Goal: Task Accomplishment & Management: Use online tool/utility

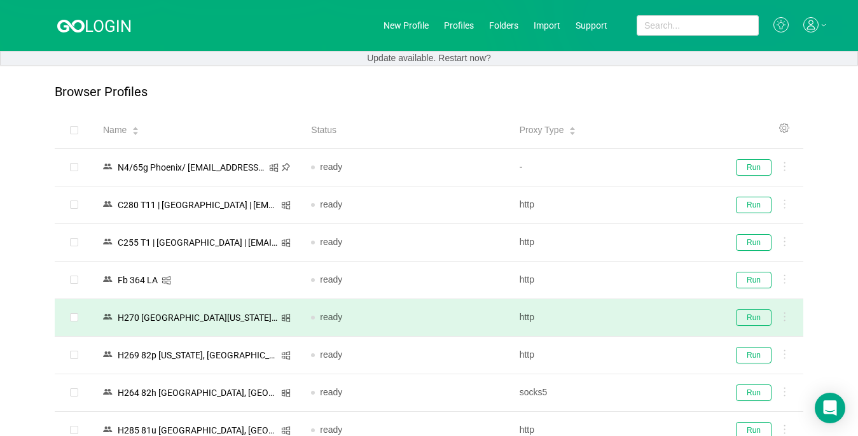
scroll to position [127, 0]
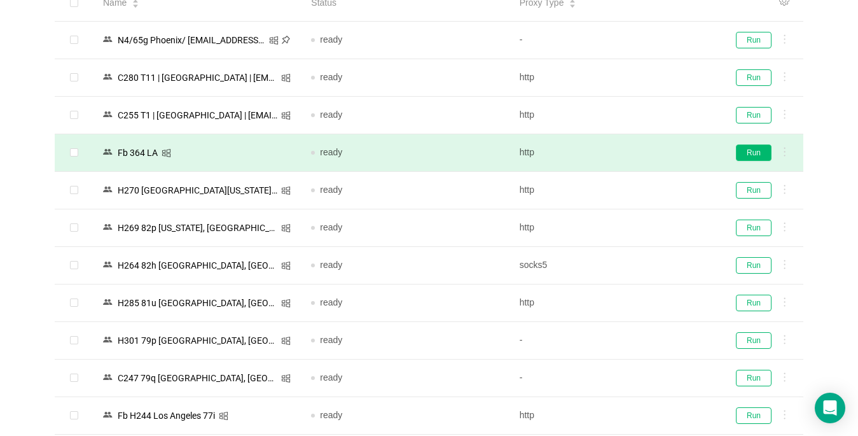
click at [753, 152] on button "Run" at bounding box center [754, 152] width 36 height 17
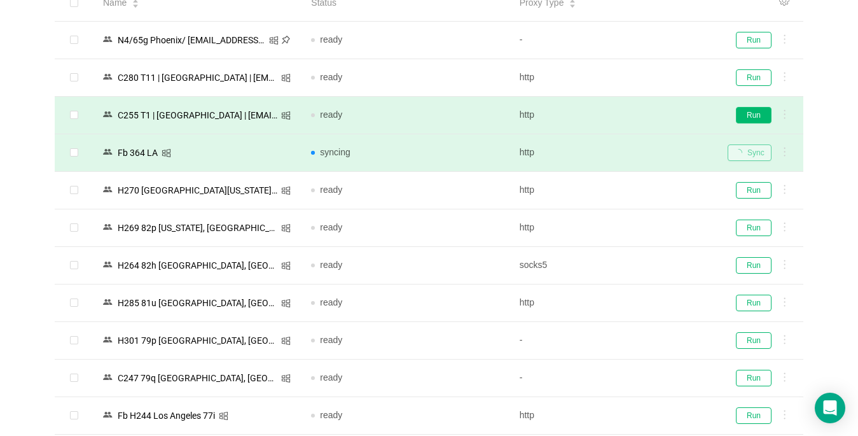
click at [750, 115] on button "Run" at bounding box center [754, 115] width 36 height 17
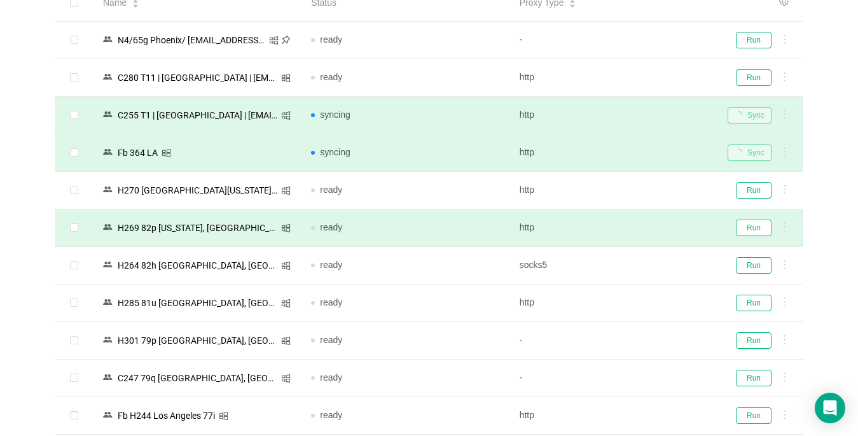
click at [756, 223] on button "Run" at bounding box center [754, 227] width 36 height 17
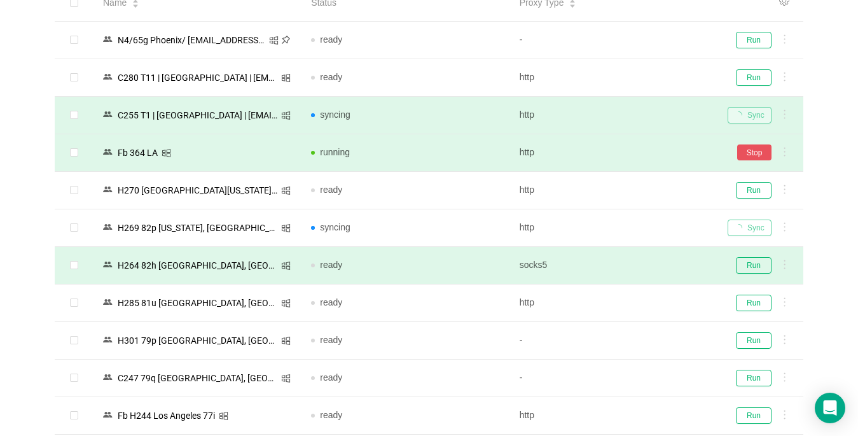
click at [753, 177] on td "Run" at bounding box center [760, 191] width 86 height 38
click at [752, 203] on td "Run" at bounding box center [760, 191] width 86 height 38
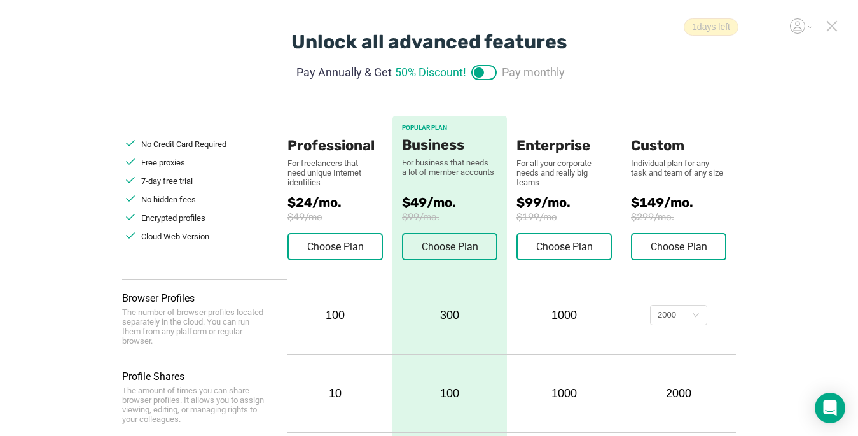
click at [829, 27] on icon at bounding box center [831, 25] width 11 height 11
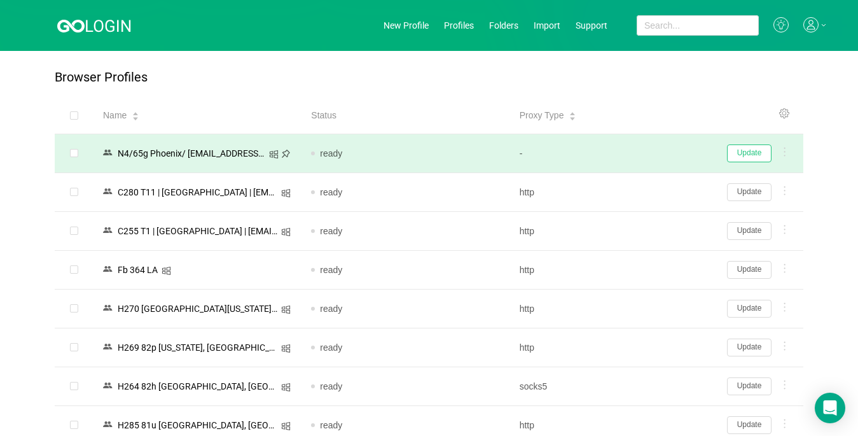
click at [752, 150] on button "Update" at bounding box center [749, 153] width 45 height 18
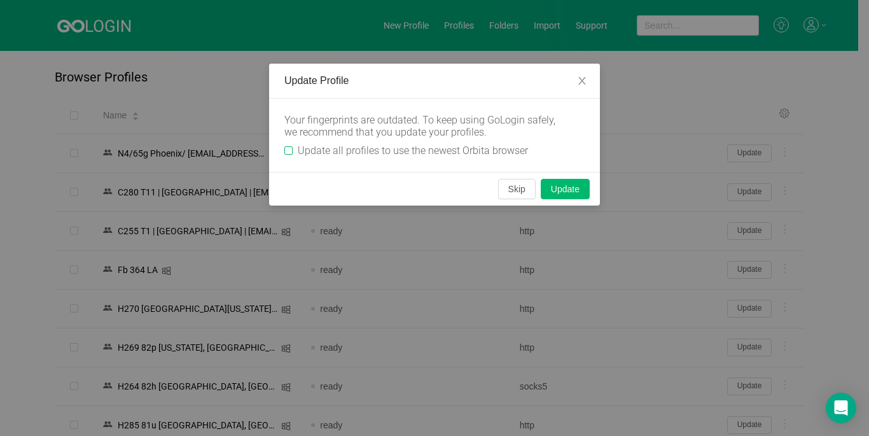
drag, startPoint x: 291, startPoint y: 148, endPoint x: 319, endPoint y: 155, distance: 29.3
click at [291, 149] on input "Update all profiles to use the newest Orbita browser" at bounding box center [288, 150] width 8 height 8
checkbox input "true"
click at [513, 193] on button "Skip" at bounding box center [517, 189] width 38 height 20
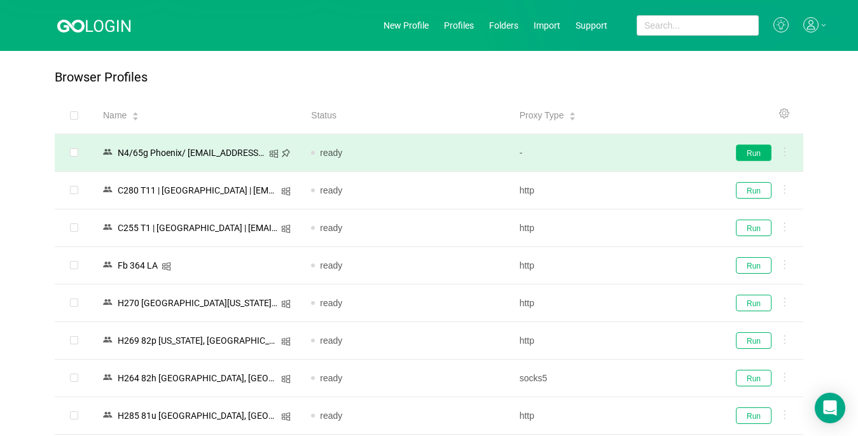
click at [758, 154] on button "Run" at bounding box center [754, 152] width 36 height 17
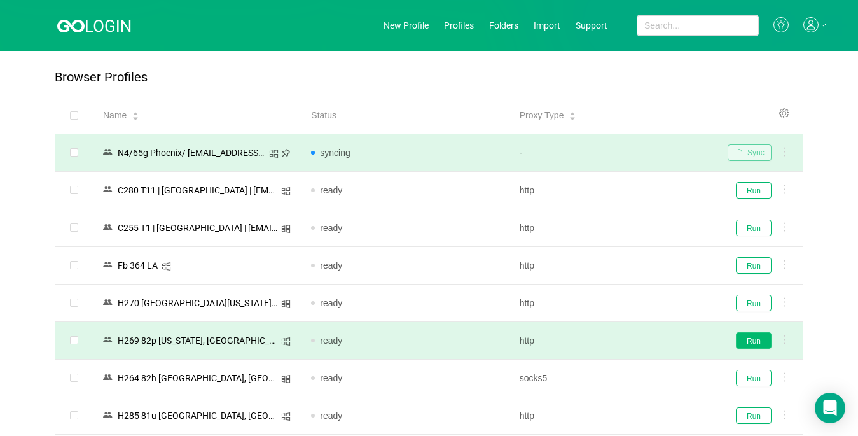
click at [751, 339] on button "Run" at bounding box center [754, 340] width 36 height 17
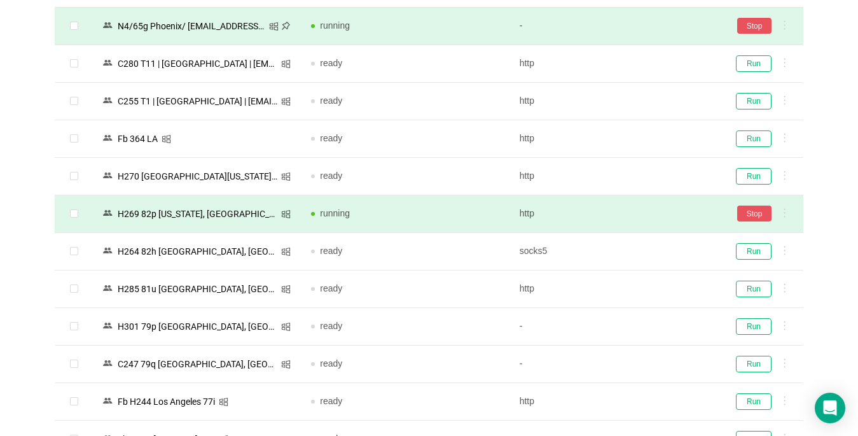
scroll to position [332, 0]
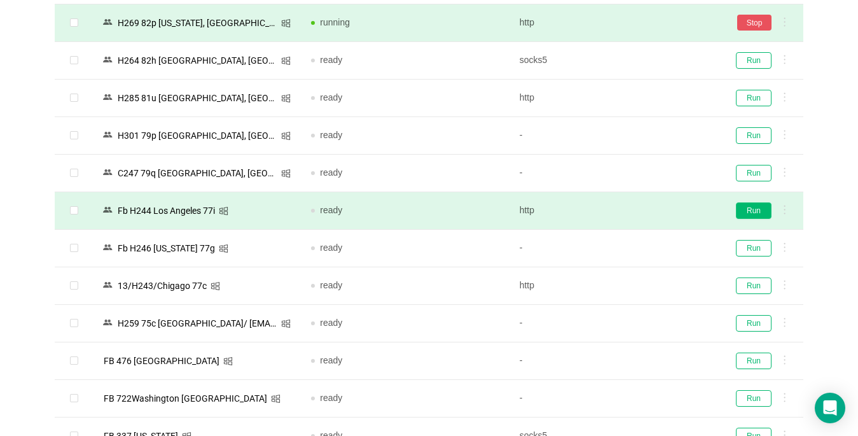
click at [751, 211] on button "Run" at bounding box center [754, 210] width 36 height 17
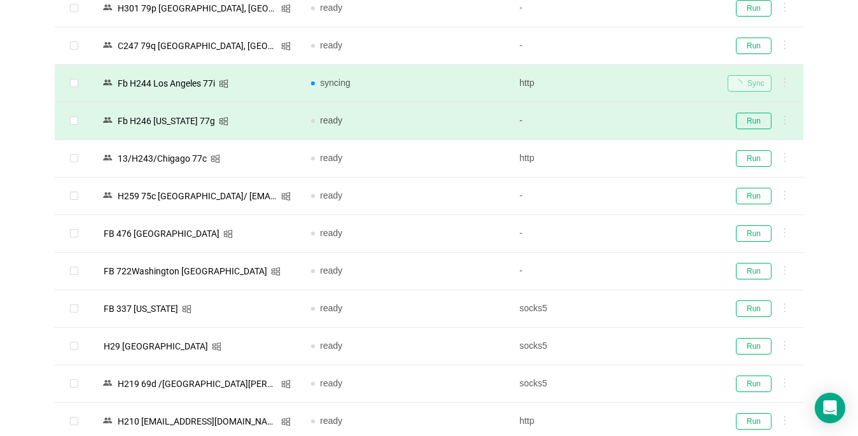
scroll to position [523, 0]
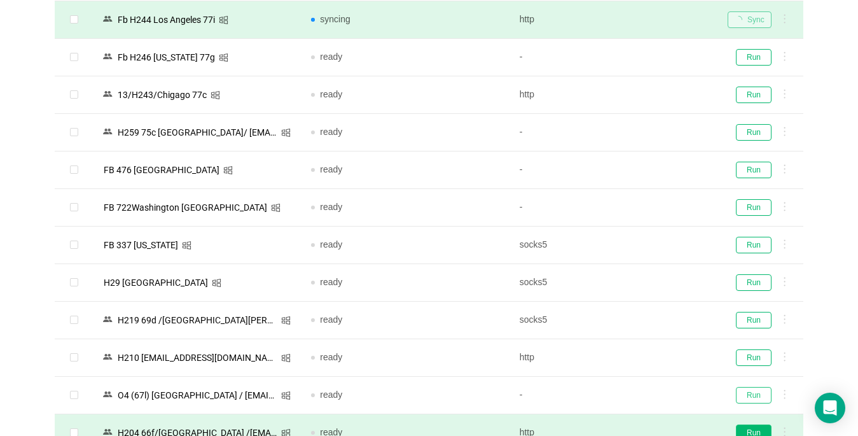
drag, startPoint x: 754, startPoint y: 395, endPoint x: 753, endPoint y: 427, distance: 32.5
click at [754, 395] on button "Run" at bounding box center [754, 395] width 36 height 17
click at [753, 427] on button "Run" at bounding box center [754, 432] width 36 height 17
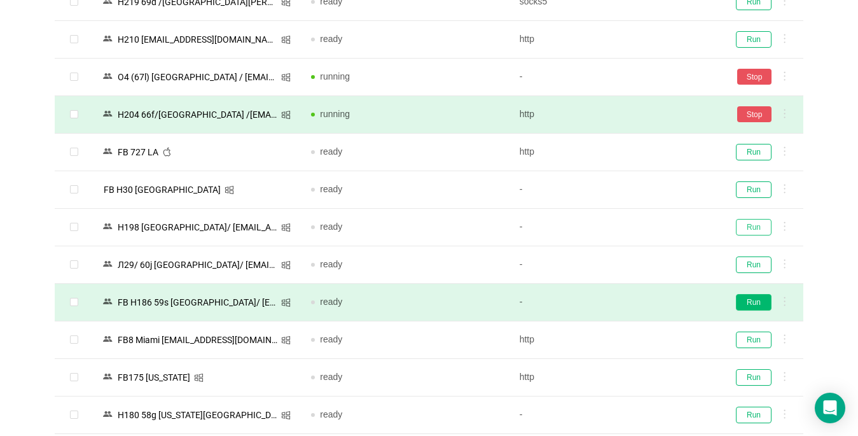
click at [748, 229] on button "Run" at bounding box center [754, 227] width 36 height 17
click at [744, 304] on button "Run" at bounding box center [754, 302] width 36 height 17
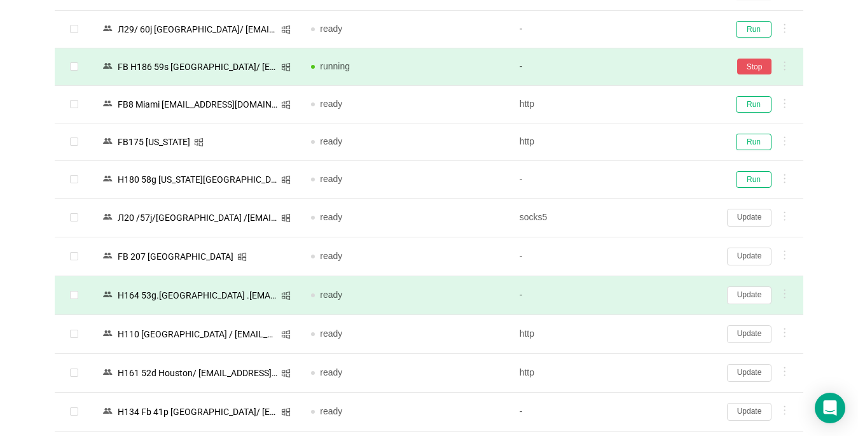
scroll to position [1095, 0]
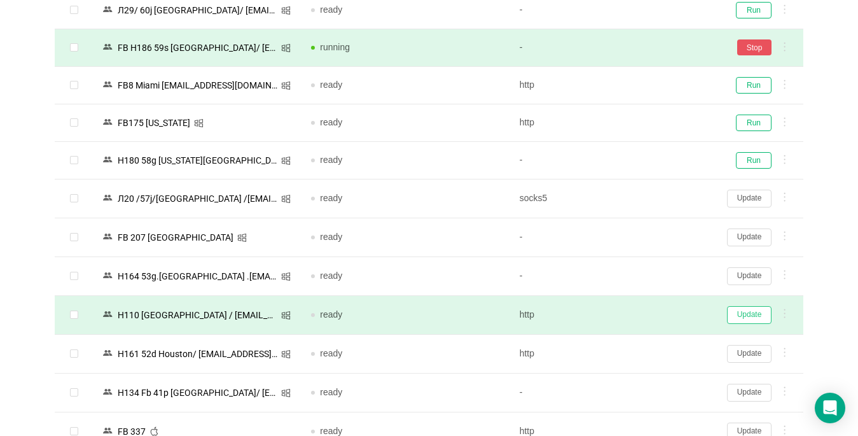
click at [747, 310] on button "Update" at bounding box center [749, 315] width 45 height 18
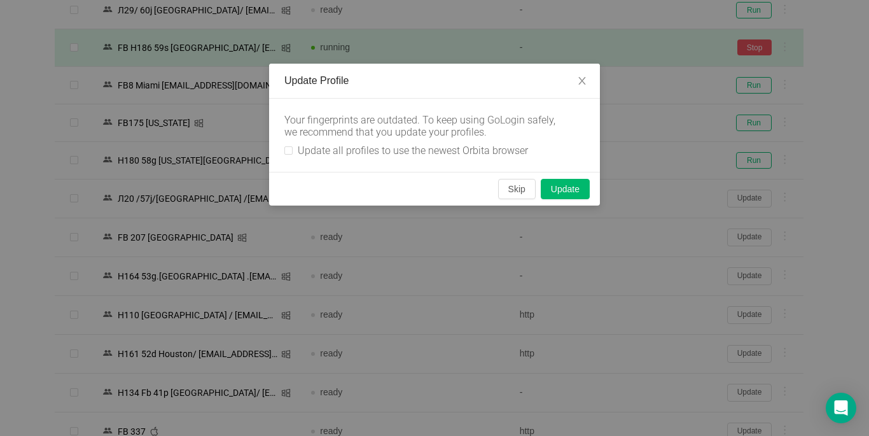
click at [282, 153] on div "Your fingerprints are outdated. To keep using GoLogin safely, we recommend that…" at bounding box center [434, 135] width 331 height 73
click at [288, 151] on input "Update all profiles to use the newest Orbita browser" at bounding box center [288, 150] width 8 height 8
checkbox input "true"
click at [512, 190] on button "Skip" at bounding box center [517, 189] width 38 height 20
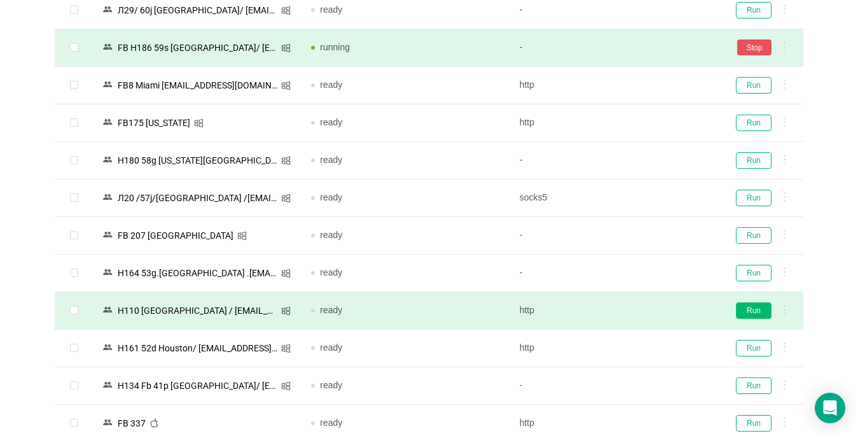
click at [757, 311] on button "Run" at bounding box center [754, 310] width 36 height 17
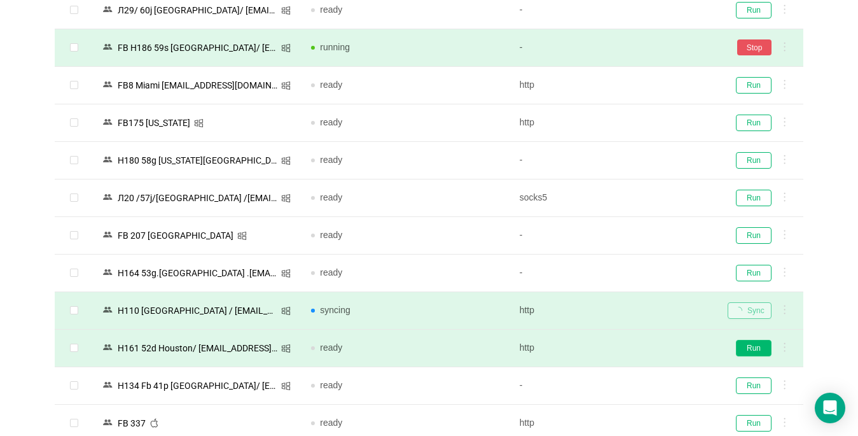
click at [753, 347] on button "Run" at bounding box center [754, 348] width 36 height 17
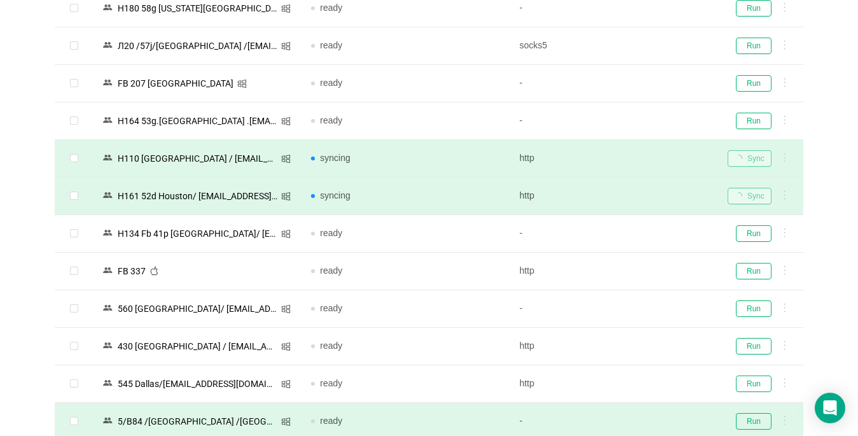
scroll to position [1349, 0]
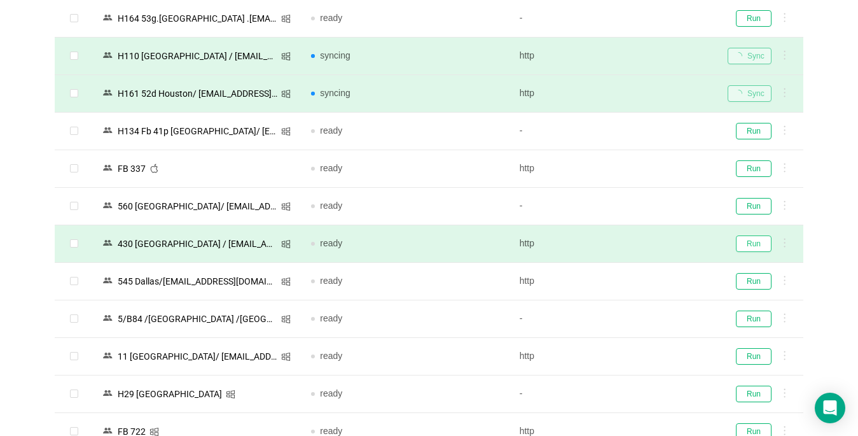
click at [751, 244] on button "Run" at bounding box center [754, 243] width 36 height 17
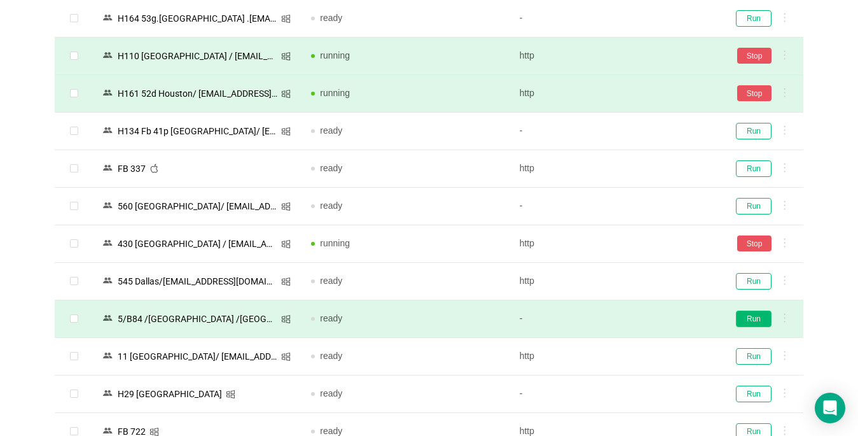
click at [743, 320] on button "Run" at bounding box center [754, 318] width 36 height 17
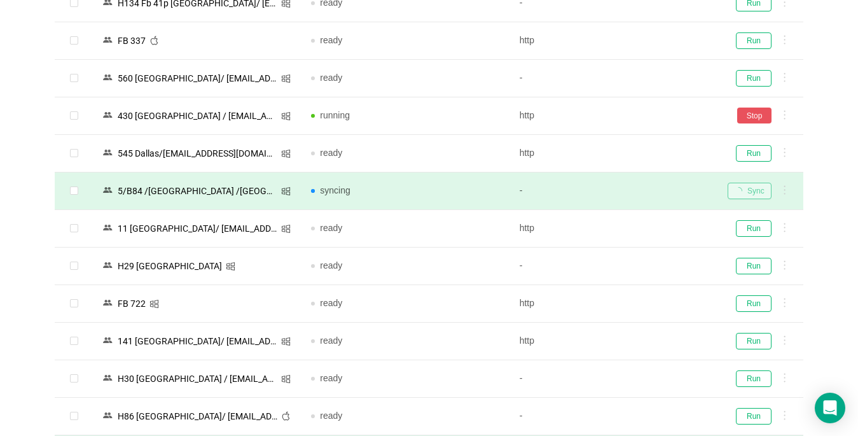
scroll to position [1604, 0]
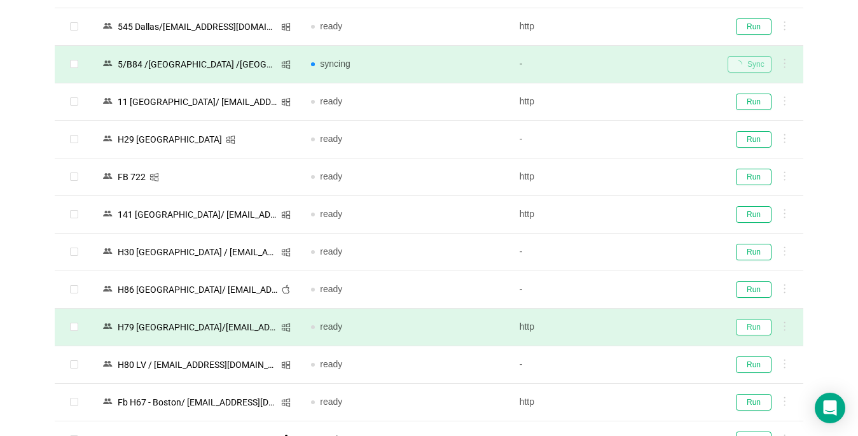
click at [761, 328] on button "Run" at bounding box center [754, 327] width 36 height 17
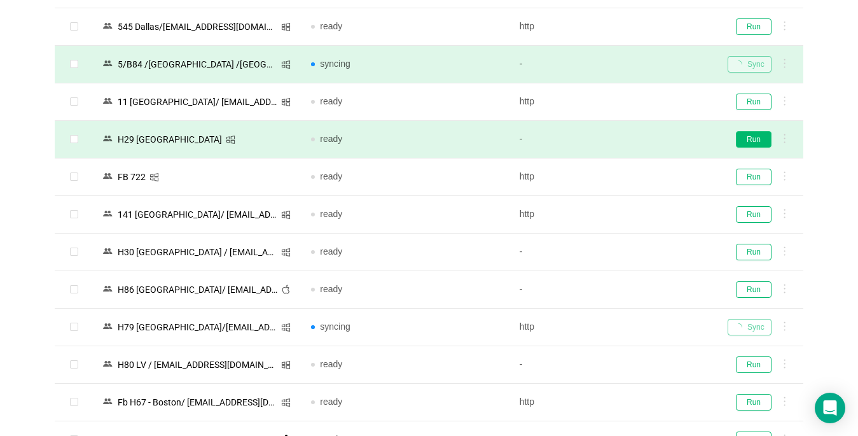
click at [745, 147] on td "Run" at bounding box center [760, 140] width 86 height 38
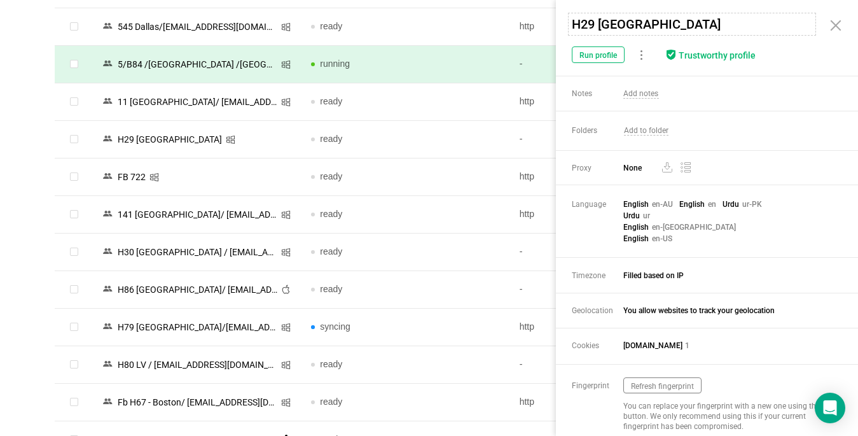
scroll to position [1858, 0]
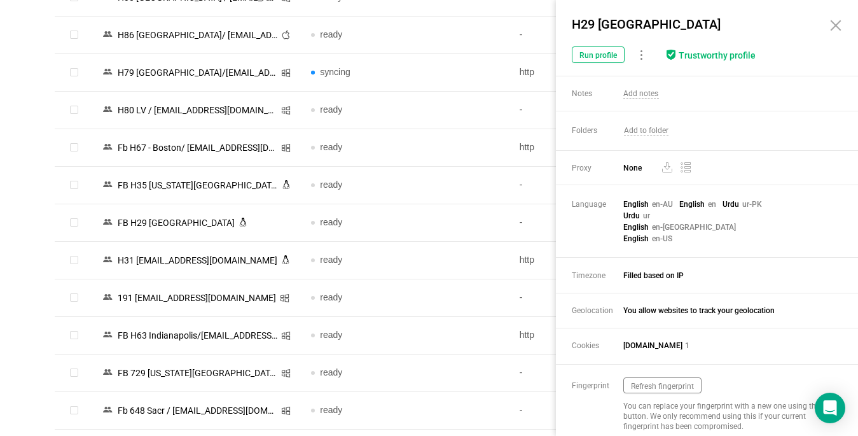
click at [834, 21] on icon at bounding box center [835, 25] width 15 height 15
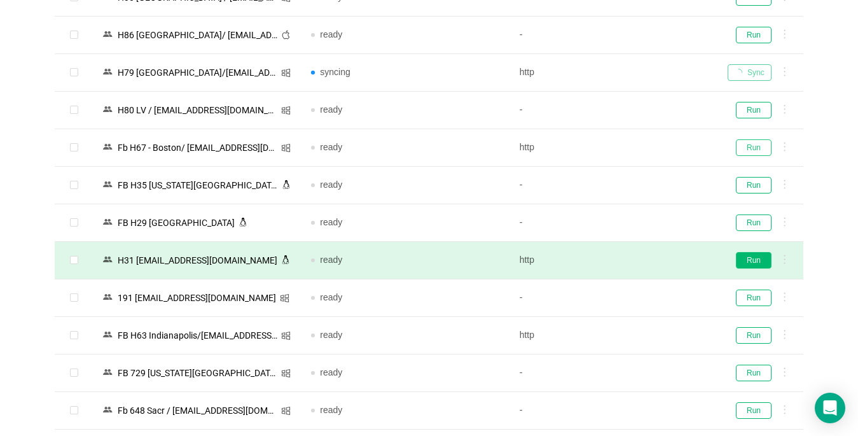
click at [759, 145] on button "Run" at bounding box center [754, 147] width 36 height 17
click at [759, 259] on button "Run" at bounding box center [754, 260] width 36 height 17
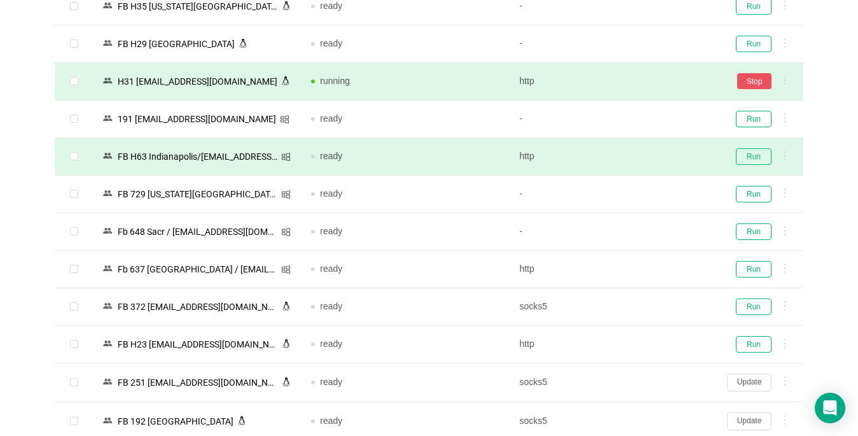
scroll to position [2113, 0]
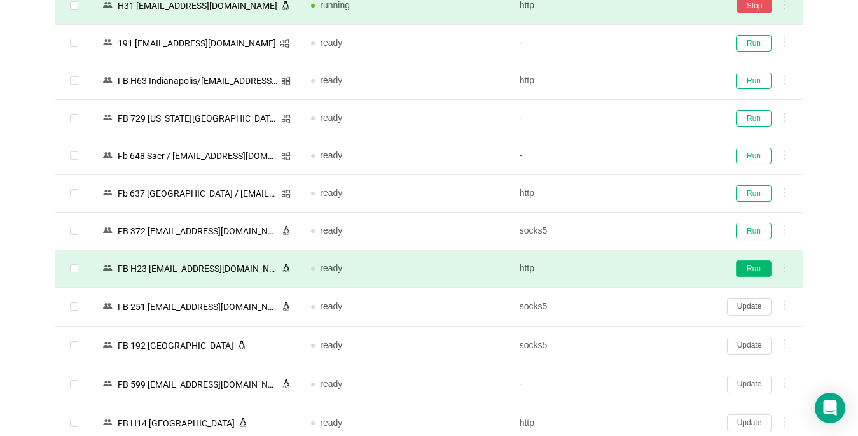
click at [748, 268] on button "Run" at bounding box center [754, 268] width 36 height 17
click at [753, 307] on button "Update" at bounding box center [749, 307] width 45 height 18
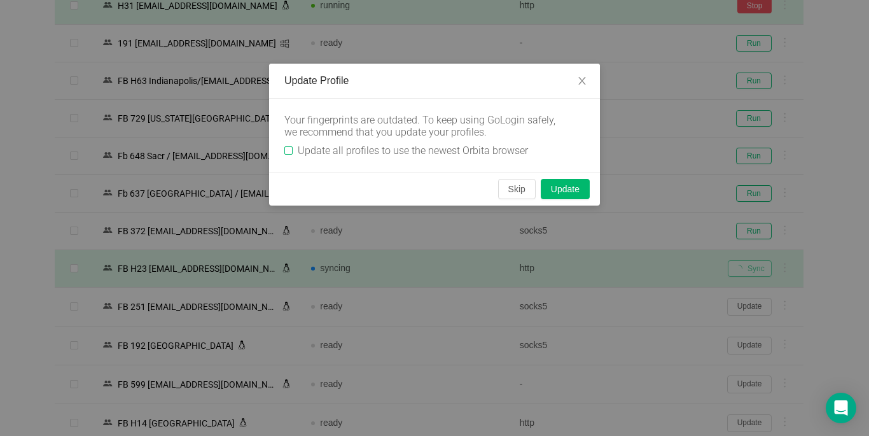
click at [288, 149] on input "Update all profiles to use the newest Orbita browser" at bounding box center [288, 150] width 8 height 8
checkbox input "true"
click at [524, 190] on button "Skip" at bounding box center [517, 189] width 38 height 20
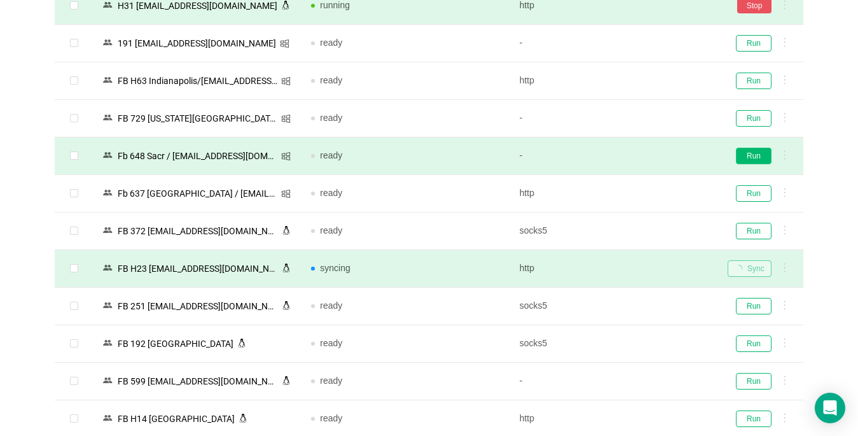
click at [758, 159] on button "Run" at bounding box center [754, 156] width 36 height 17
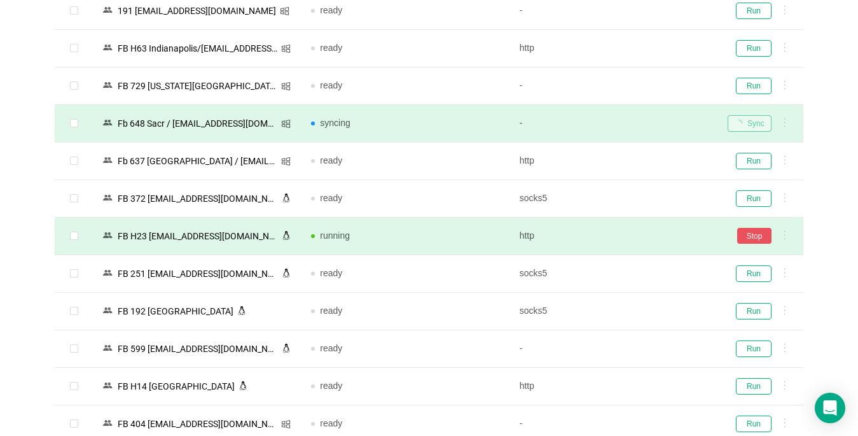
scroll to position [2240, 0]
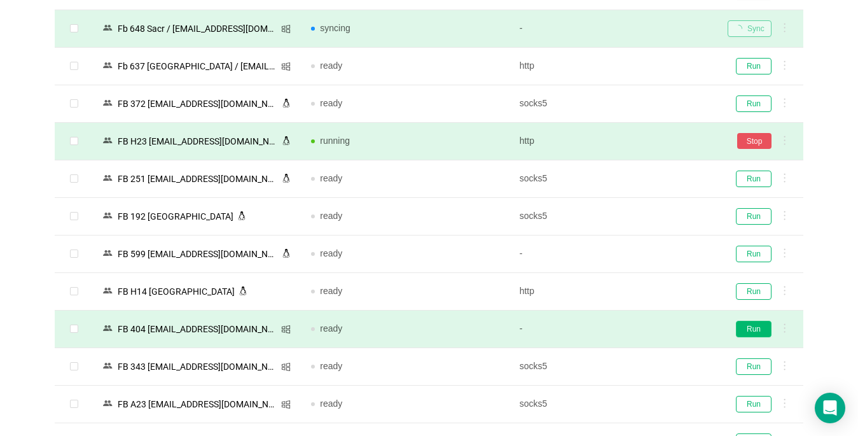
click at [753, 327] on button "Run" at bounding box center [754, 329] width 36 height 17
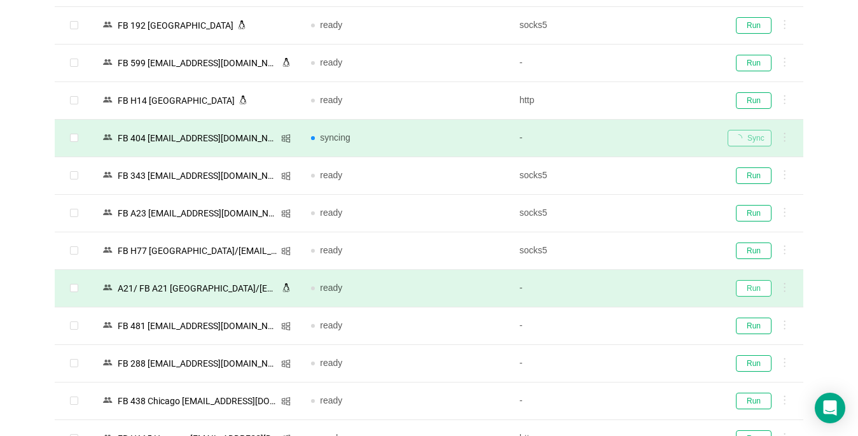
click at [746, 289] on button "Run" at bounding box center [754, 288] width 36 height 17
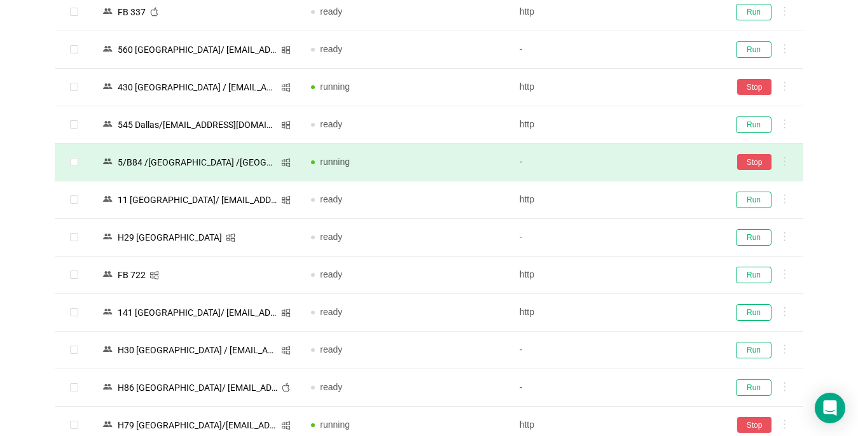
scroll to position [1477, 0]
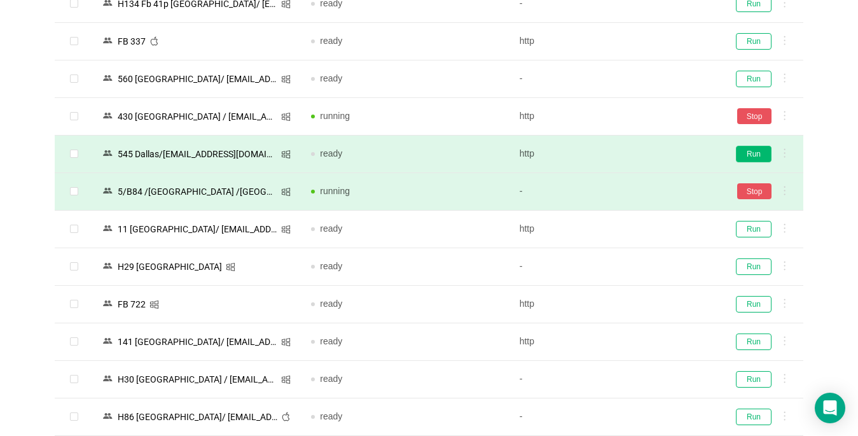
click at [748, 158] on button "Run" at bounding box center [754, 154] width 36 height 17
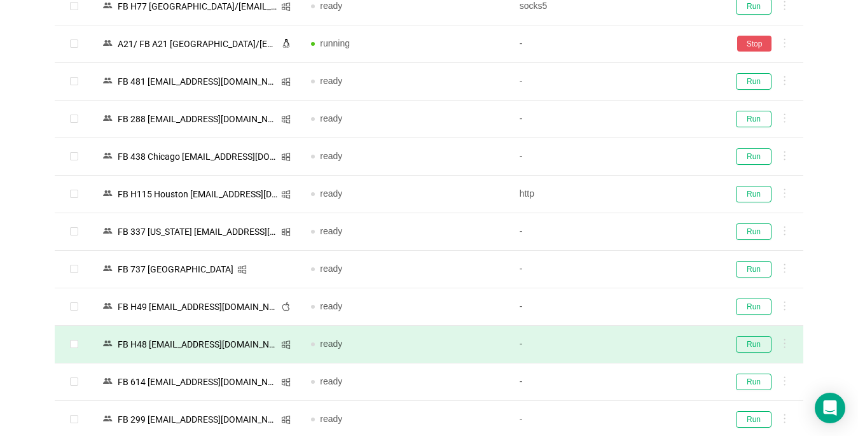
scroll to position [2782, 0]
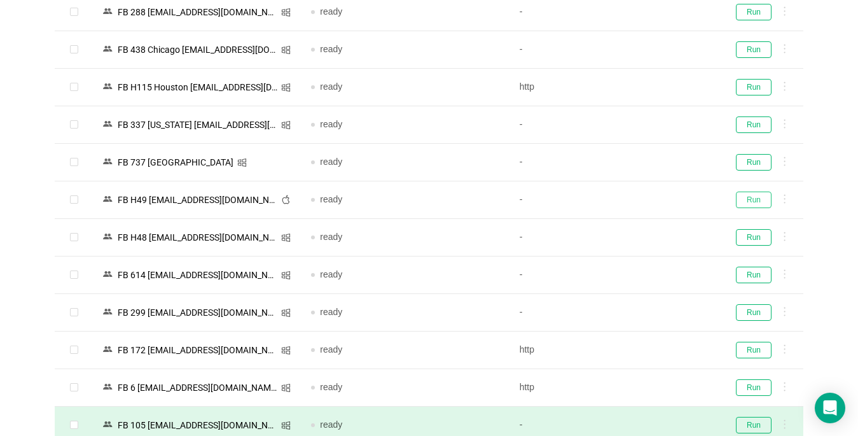
click at [743, 205] on button "Run" at bounding box center [754, 199] width 36 height 17
click at [740, 233] on button "Run" at bounding box center [754, 237] width 36 height 17
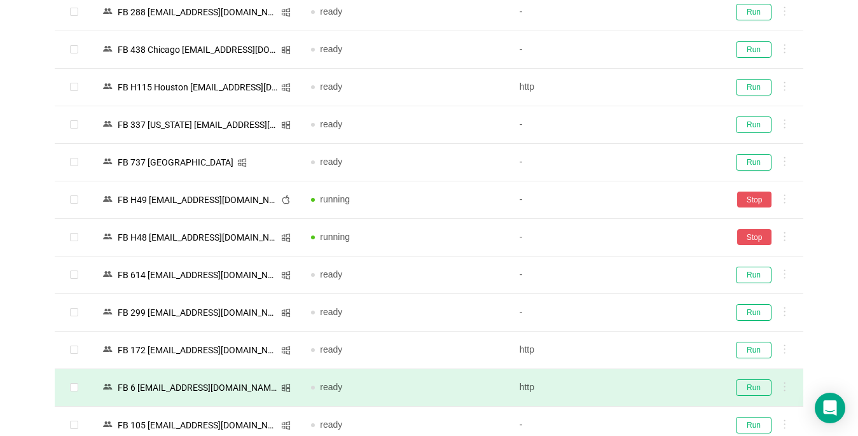
scroll to position [2845, 0]
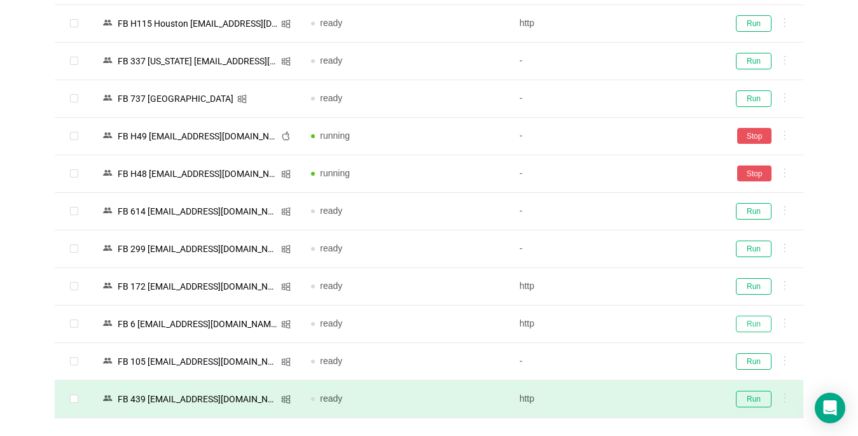
click at [747, 326] on button "Run" at bounding box center [754, 323] width 36 height 17
click at [742, 397] on button "Run" at bounding box center [754, 398] width 36 height 17
